Goal: Information Seeking & Learning: Check status

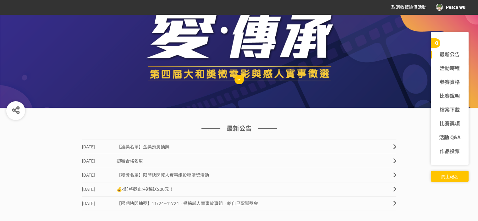
scroll to position [157, 0]
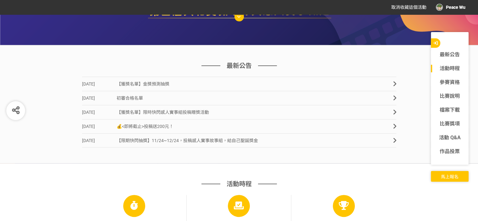
click at [137, 97] on span "初審合格名單" at bounding box center [130, 97] width 26 height 5
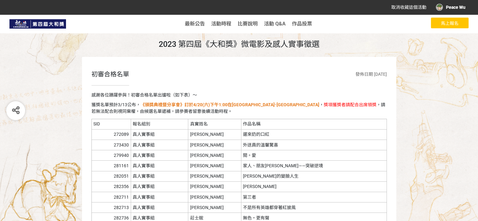
drag, startPoint x: 23, startPoint y: 85, endPoint x: 53, endPoint y: 52, distance: 45.1
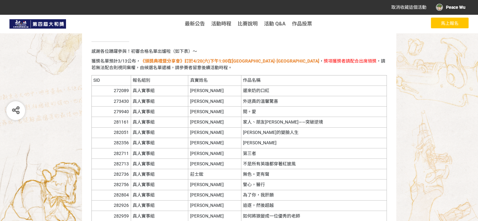
scroll to position [126, 0]
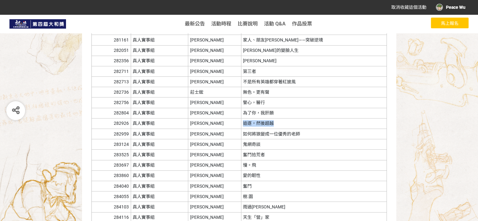
drag, startPoint x: 276, startPoint y: 122, endPoint x: 244, endPoint y: 123, distance: 32.1
click at [244, 123] on td "追逐，然後超越" at bounding box center [313, 123] width 145 height 10
copy td "追逐，然後超越"
click at [274, 103] on td "警心，醫行" at bounding box center [313, 102] width 145 height 10
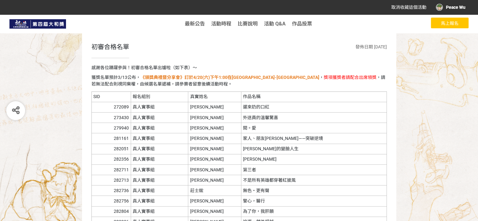
scroll to position [0, 0]
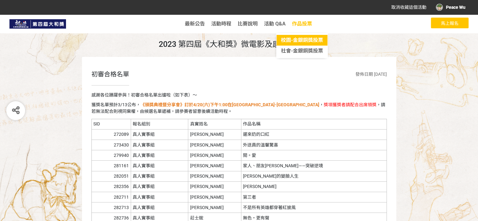
click at [302, 39] on span "校園-金銀銅獎投票" at bounding box center [302, 40] width 42 height 6
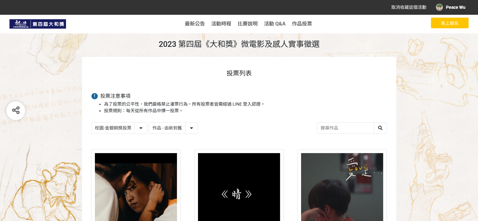
drag, startPoint x: 336, startPoint y: 135, endPoint x: 340, endPoint y: 130, distance: 6.1
click at [340, 130] on input "search" at bounding box center [351, 128] width 69 height 11
type input "追逐"
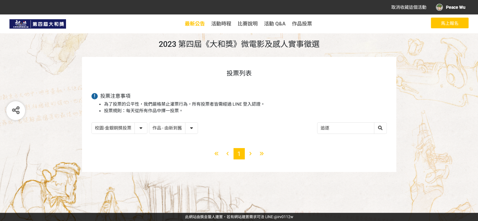
click at [201, 22] on span "最新公告" at bounding box center [195, 24] width 20 height 6
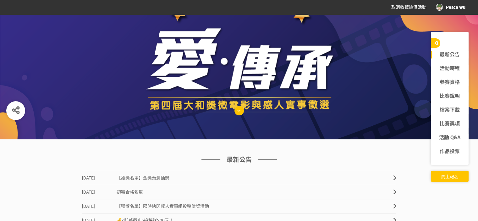
scroll to position [63, 0]
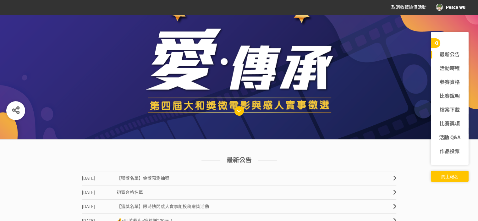
click at [348, 137] on div at bounding box center [239, 46] width 478 height 188
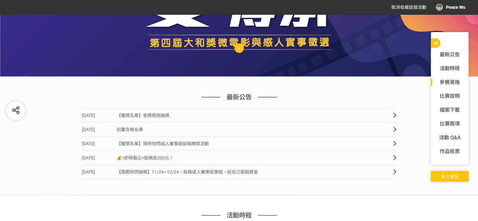
scroll to position [94, 0]
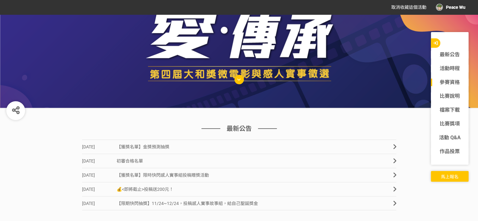
click at [133, 161] on span "初審合格名單" at bounding box center [130, 160] width 26 height 5
